Goal: Information Seeking & Learning: Learn about a topic

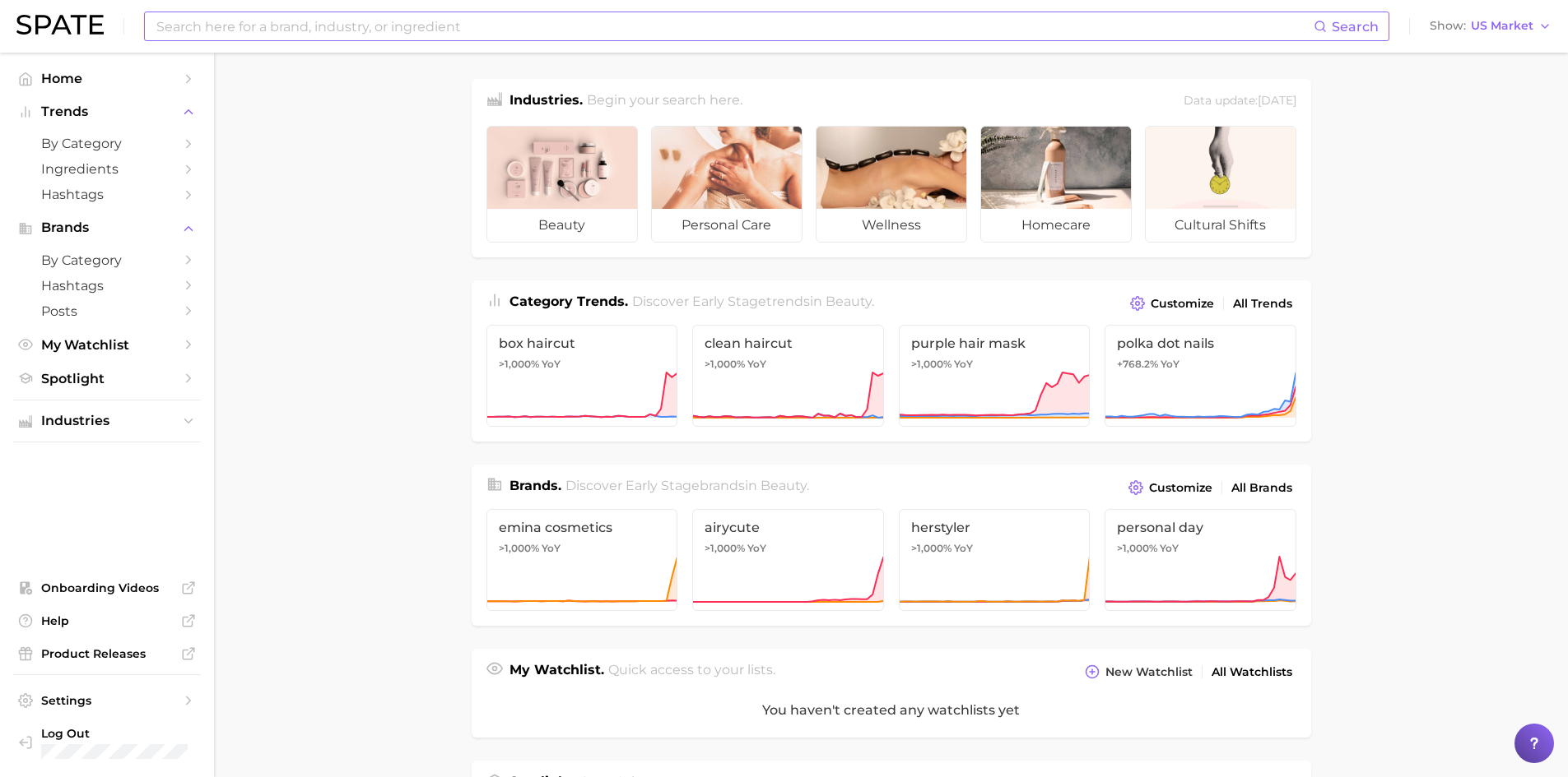
click at [518, 32] on input at bounding box center [734, 27] width 1159 height 28
type input "scent layering"
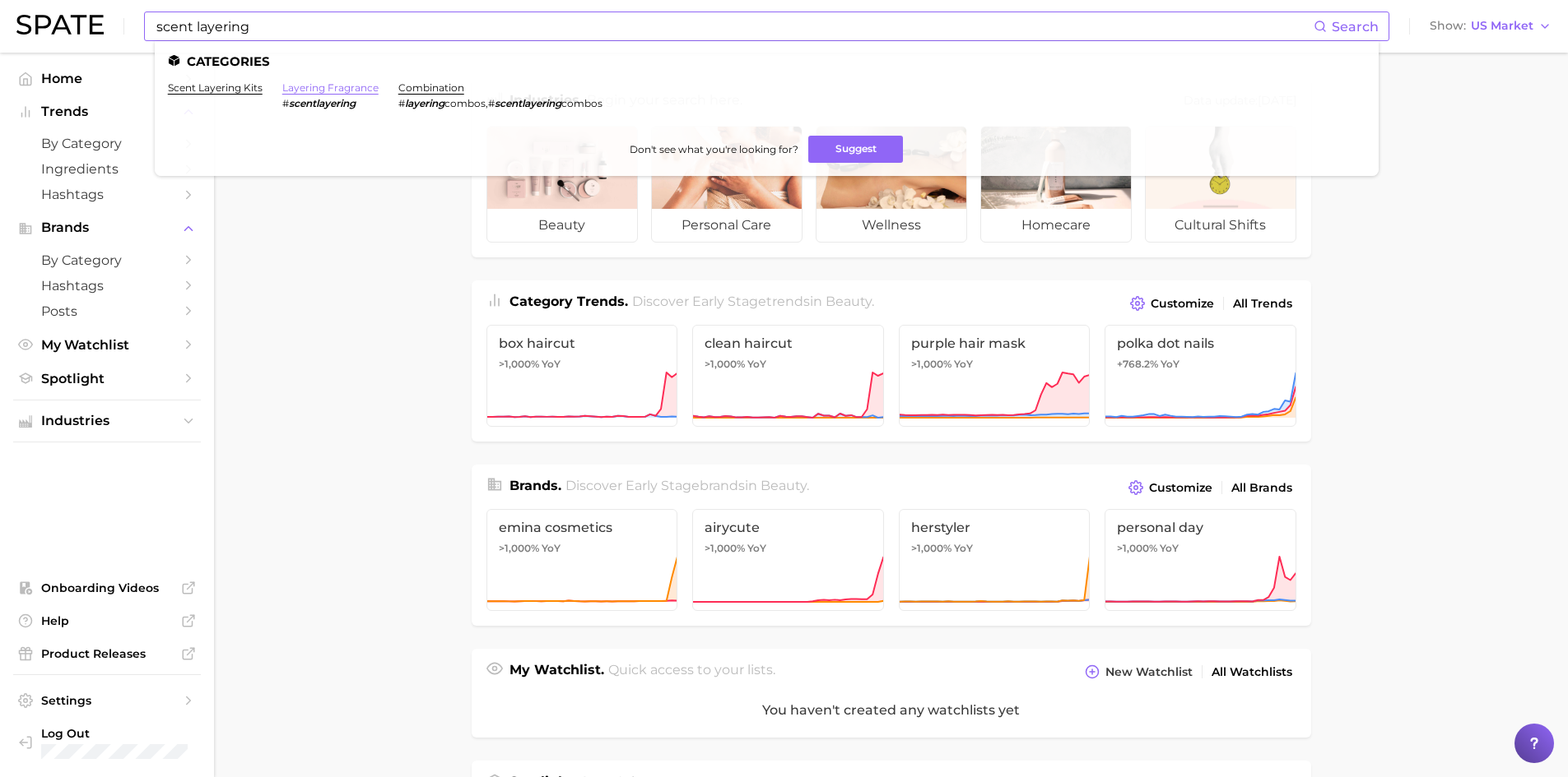
click at [339, 92] on link "layering fragrance" at bounding box center [331, 87] width 96 height 12
